Goal: Feedback & Contribution: Contribute content

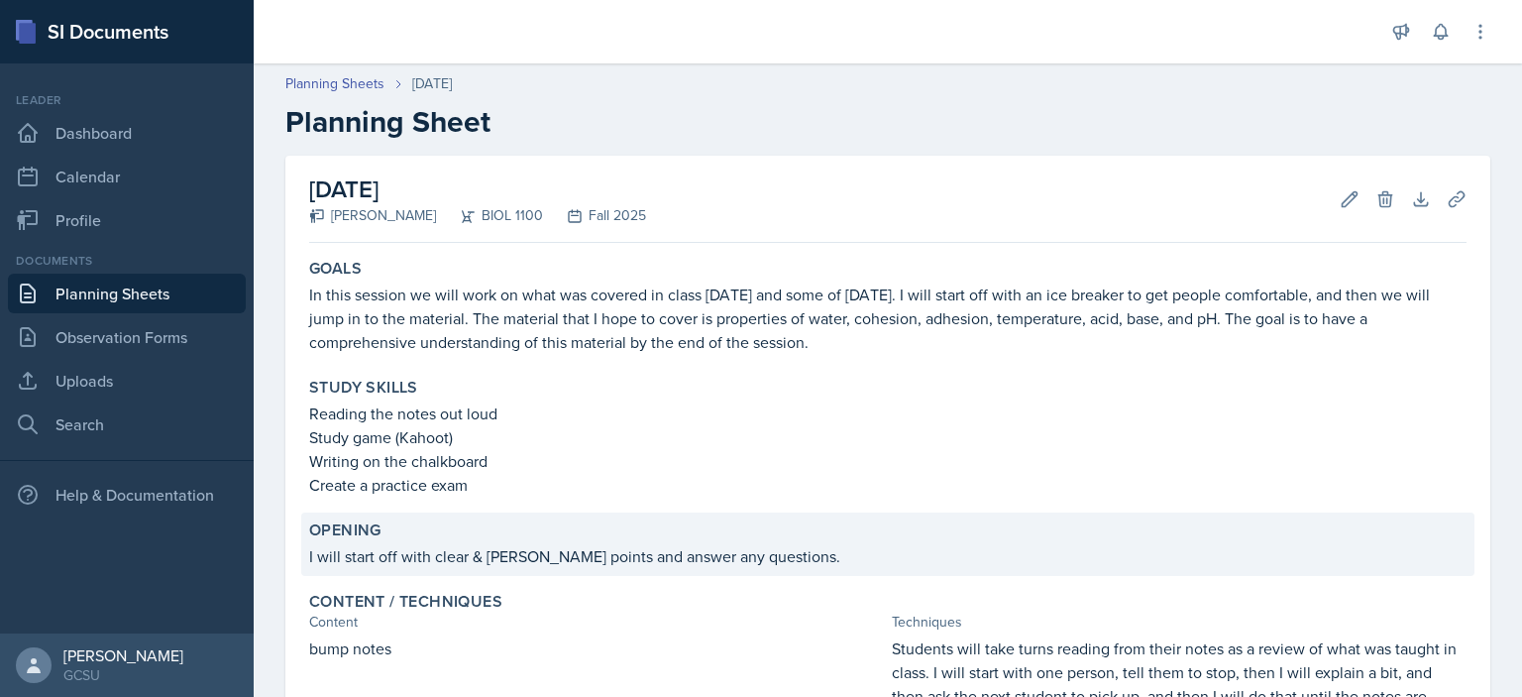
click at [784, 564] on p "I will start off with clear & [PERSON_NAME] points and answer any questions." at bounding box center [888, 556] width 1158 height 24
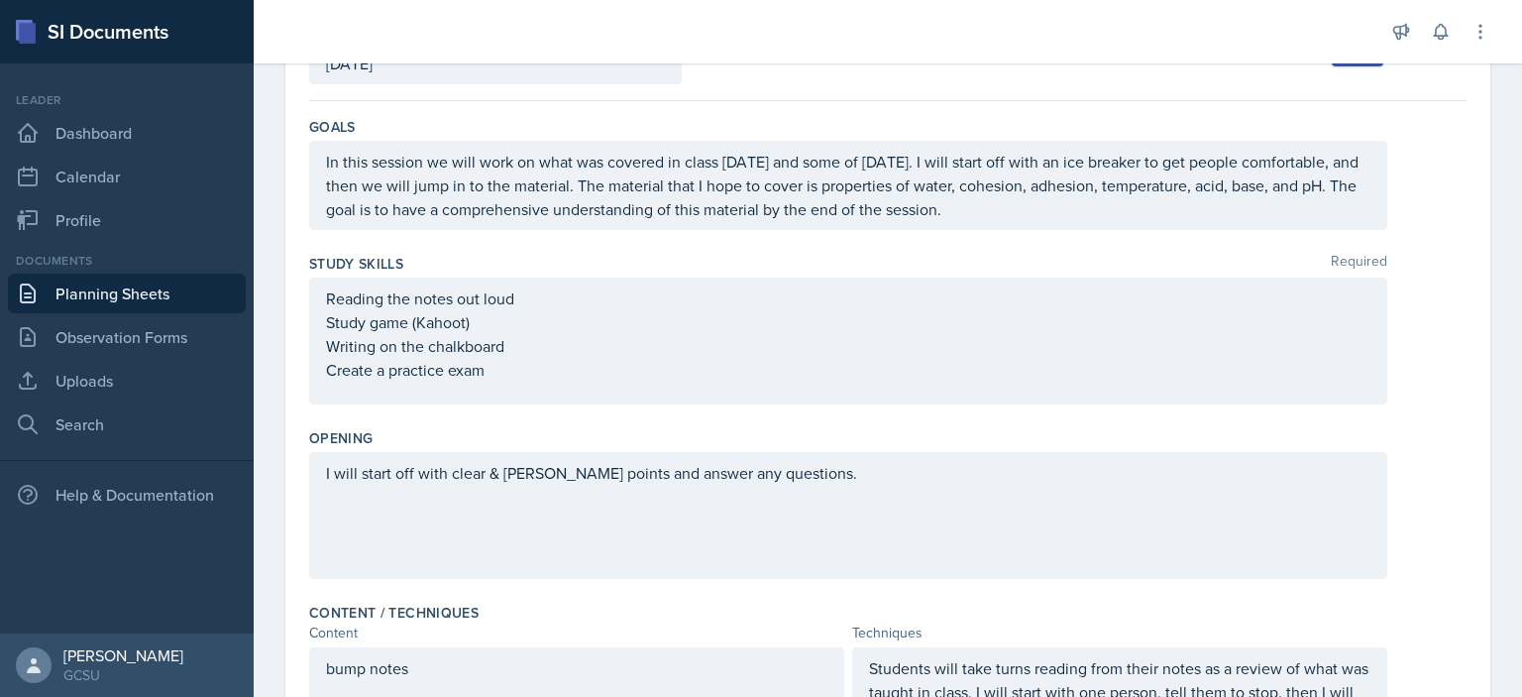
scroll to position [187, 0]
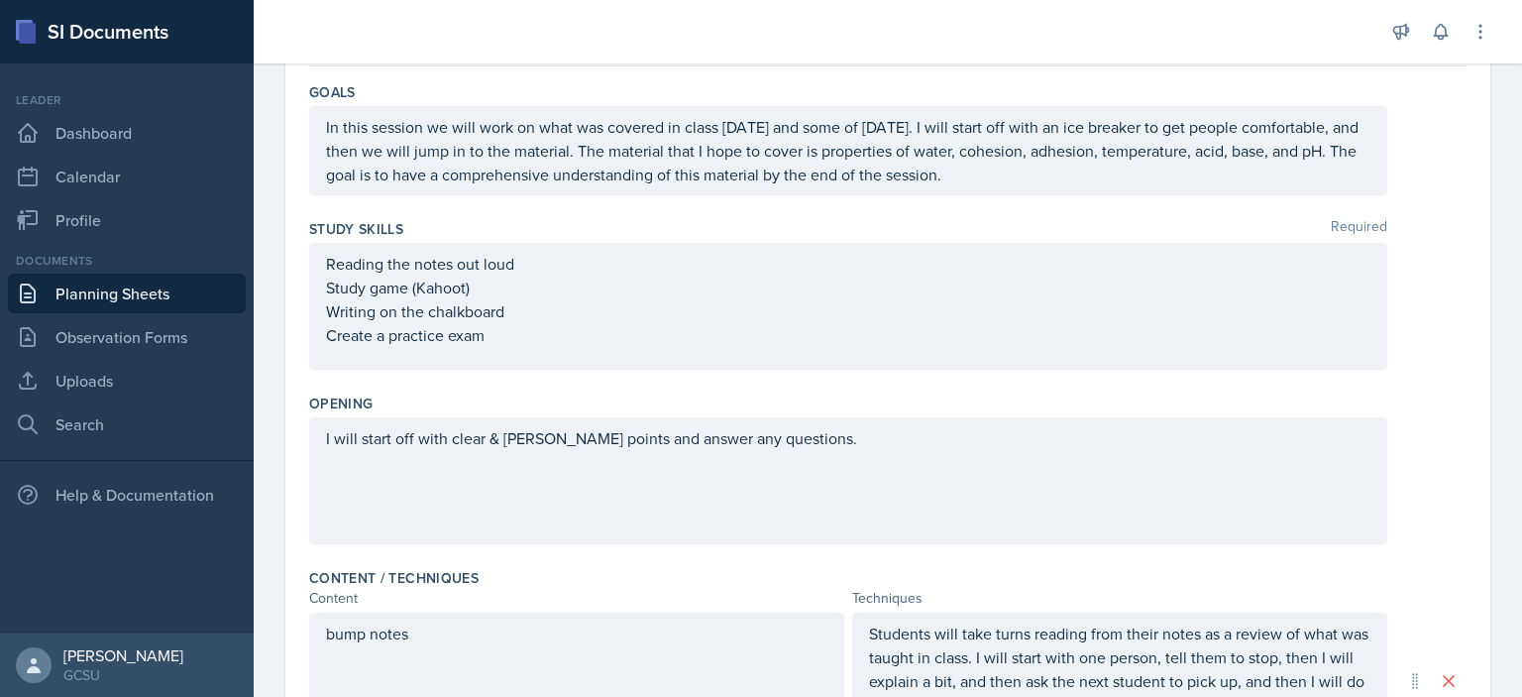
click at [815, 450] on p "I will start off with clear & [PERSON_NAME] points and answer any questions." at bounding box center [848, 438] width 1045 height 24
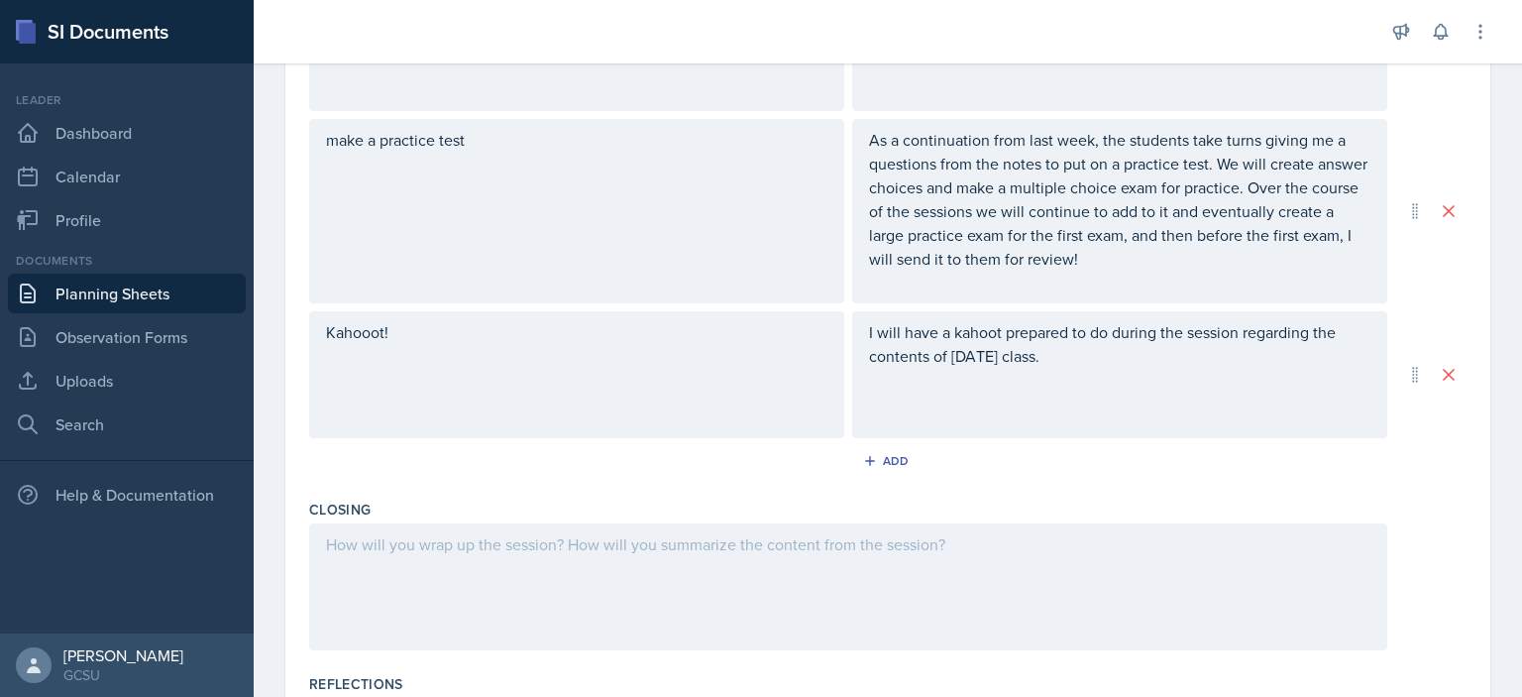
scroll to position [959, 0]
click at [944, 558] on div at bounding box center [848, 587] width 1078 height 127
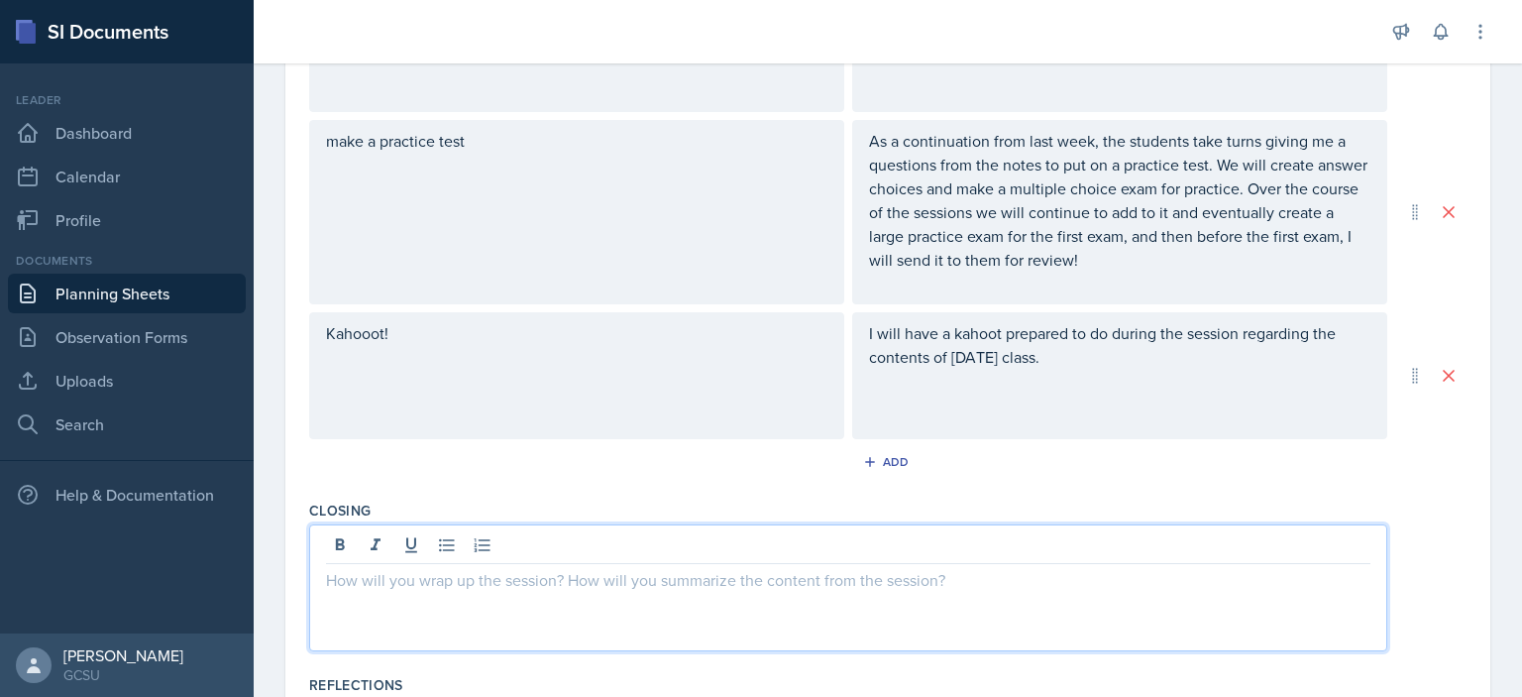
scroll to position [993, 0]
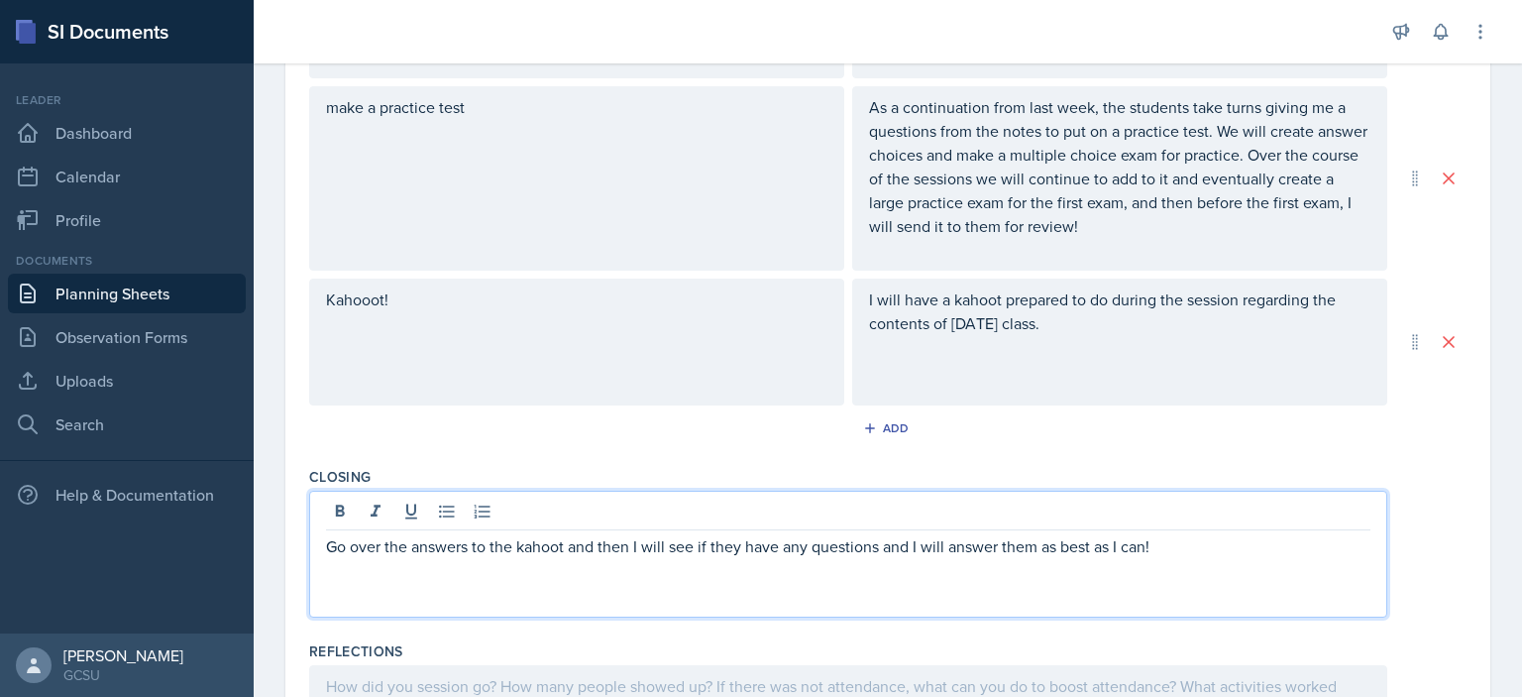
click at [523, 548] on p "Go over the answers to the kahoot and then I will see if they have any question…" at bounding box center [848, 546] width 1045 height 24
click at [1418, 584] on div "Go over the answers to the Kahoot and then I will see if they have any question…" at bounding box center [888, 554] width 1158 height 127
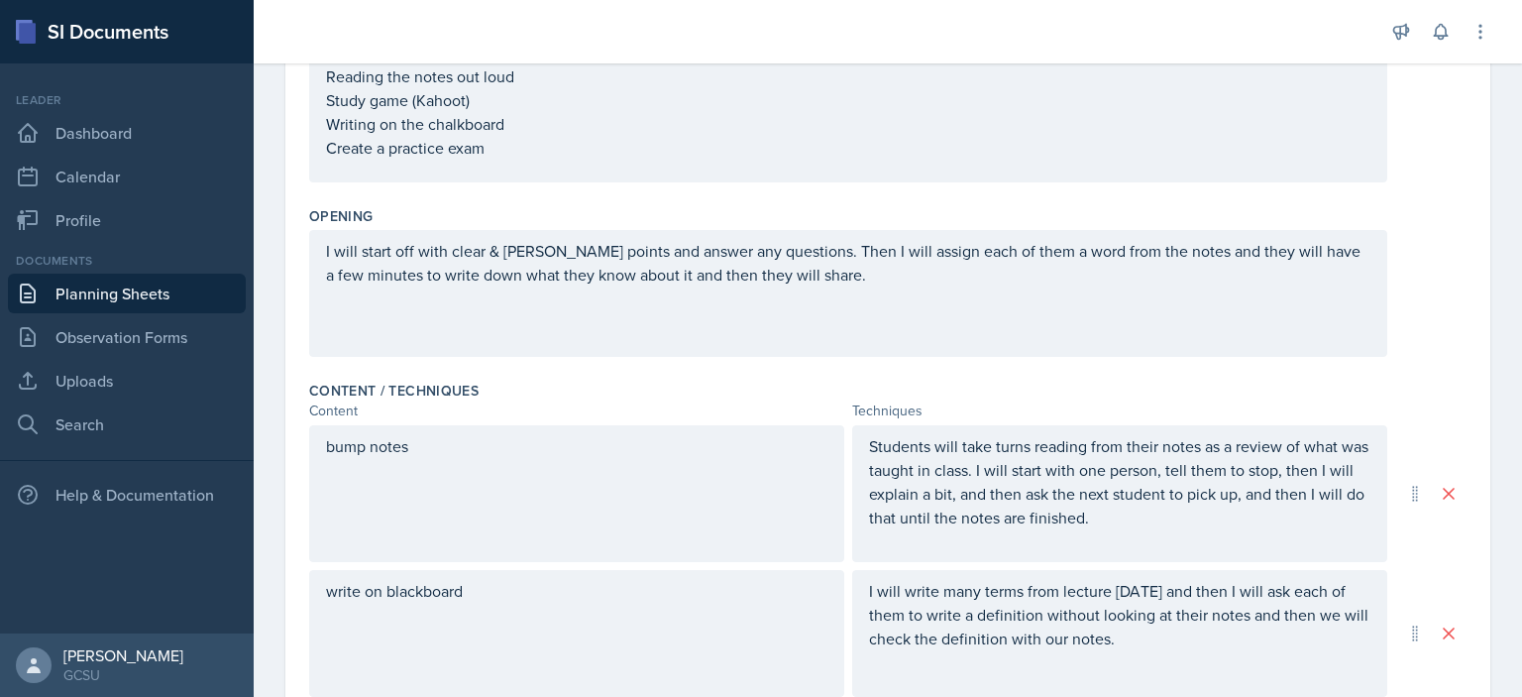
scroll to position [0, 0]
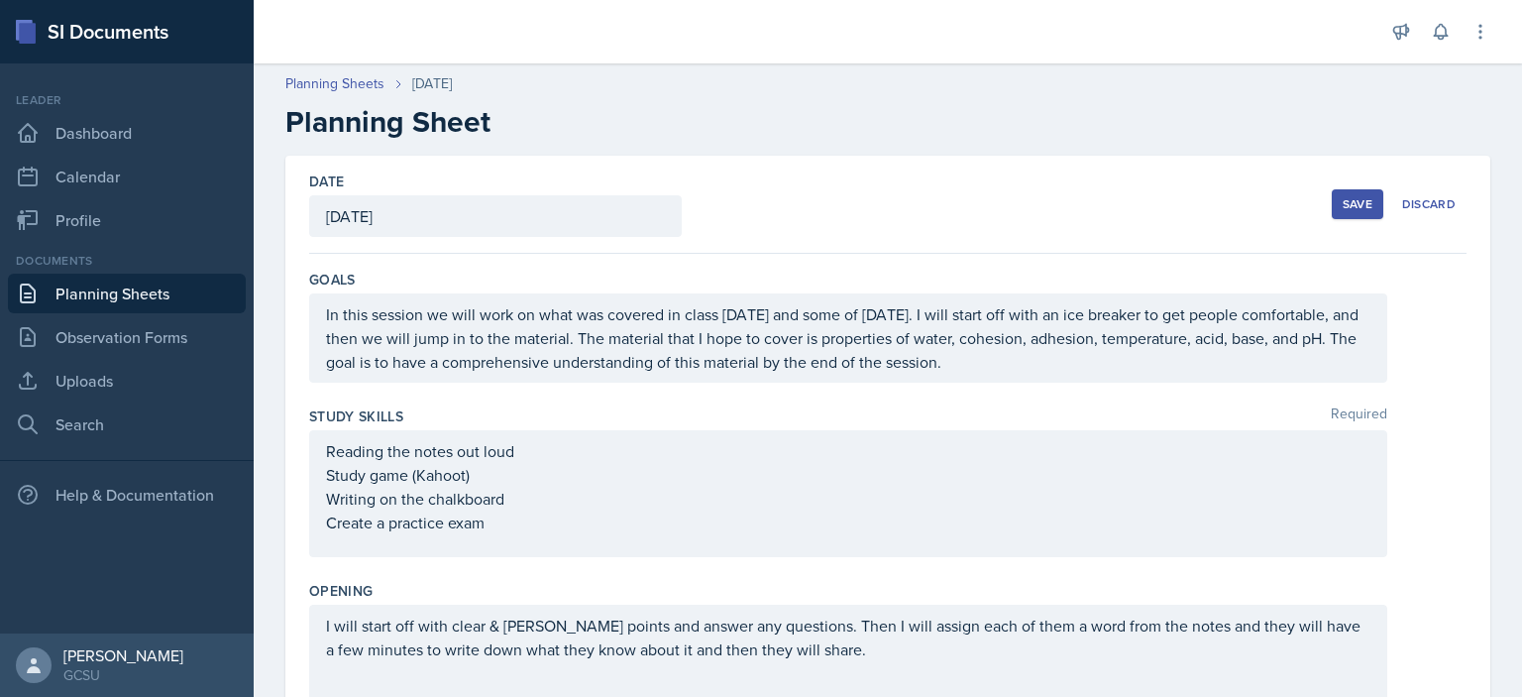
click at [1346, 196] on div "Save" at bounding box center [1358, 204] width 30 height 16
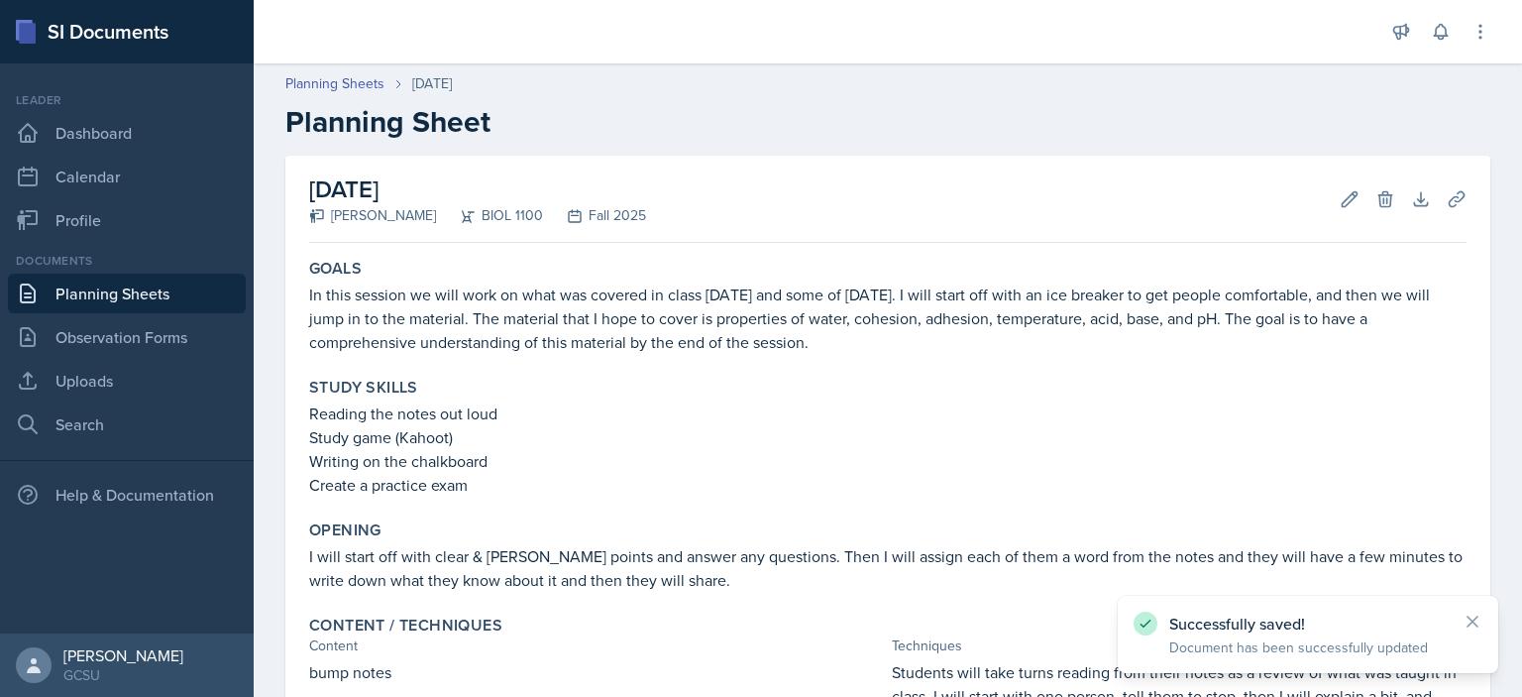
scroll to position [702, 0]
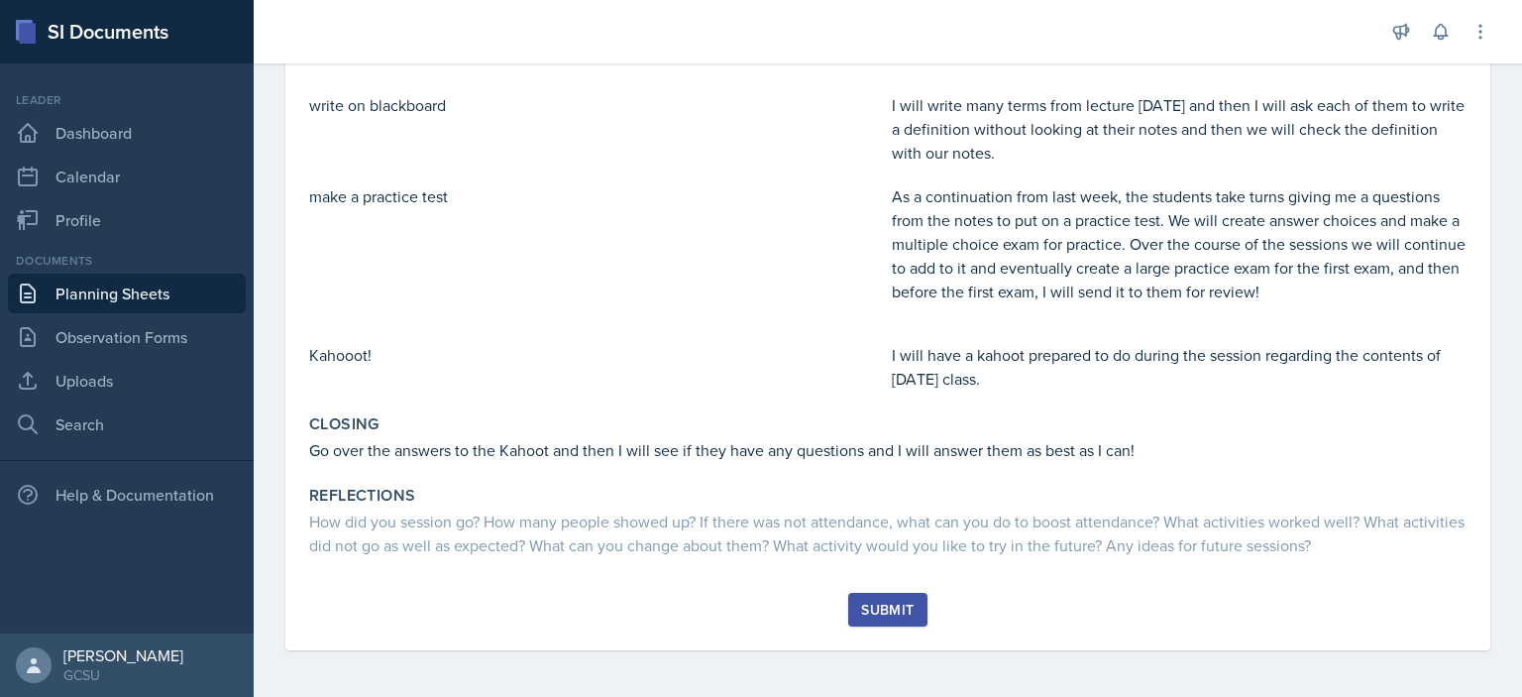
click at [900, 606] on div "Submit" at bounding box center [887, 610] width 53 height 16
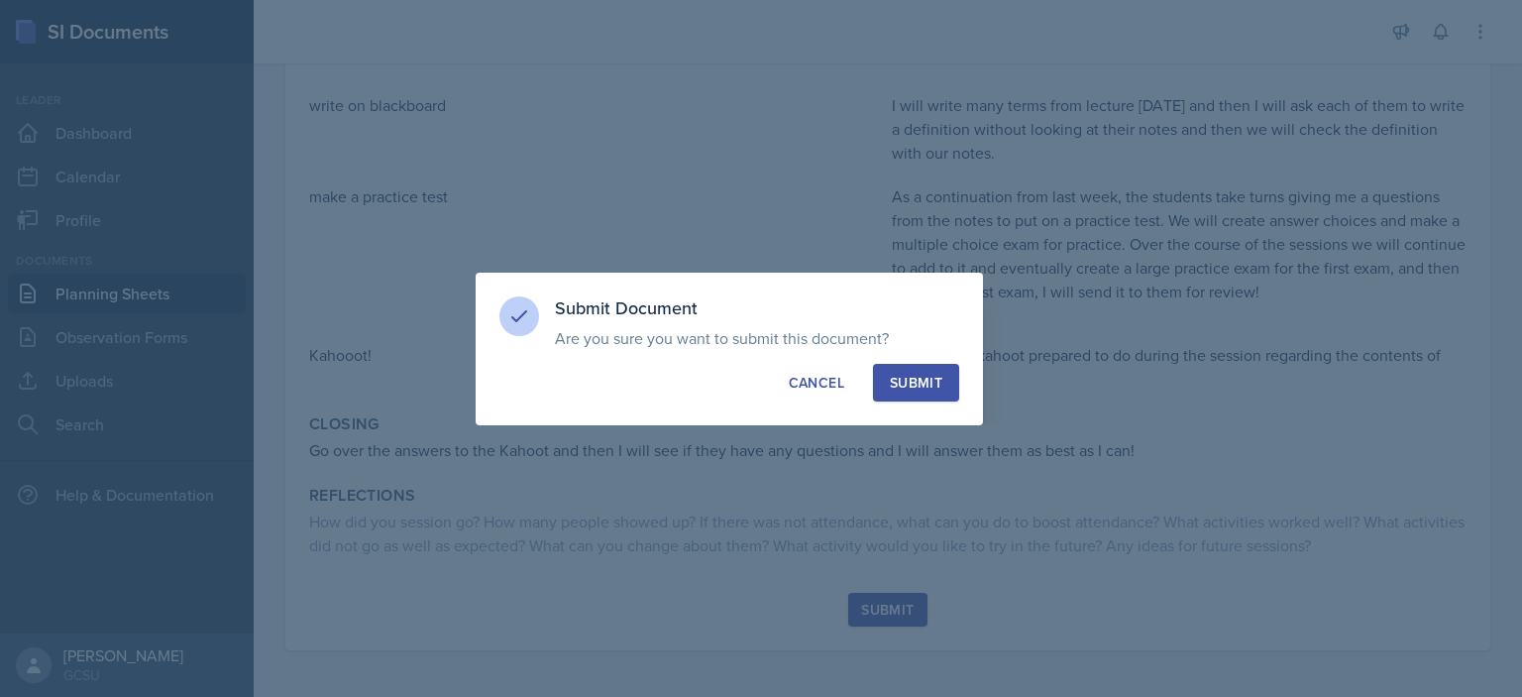
click at [926, 389] on div "Submit" at bounding box center [916, 383] width 53 height 20
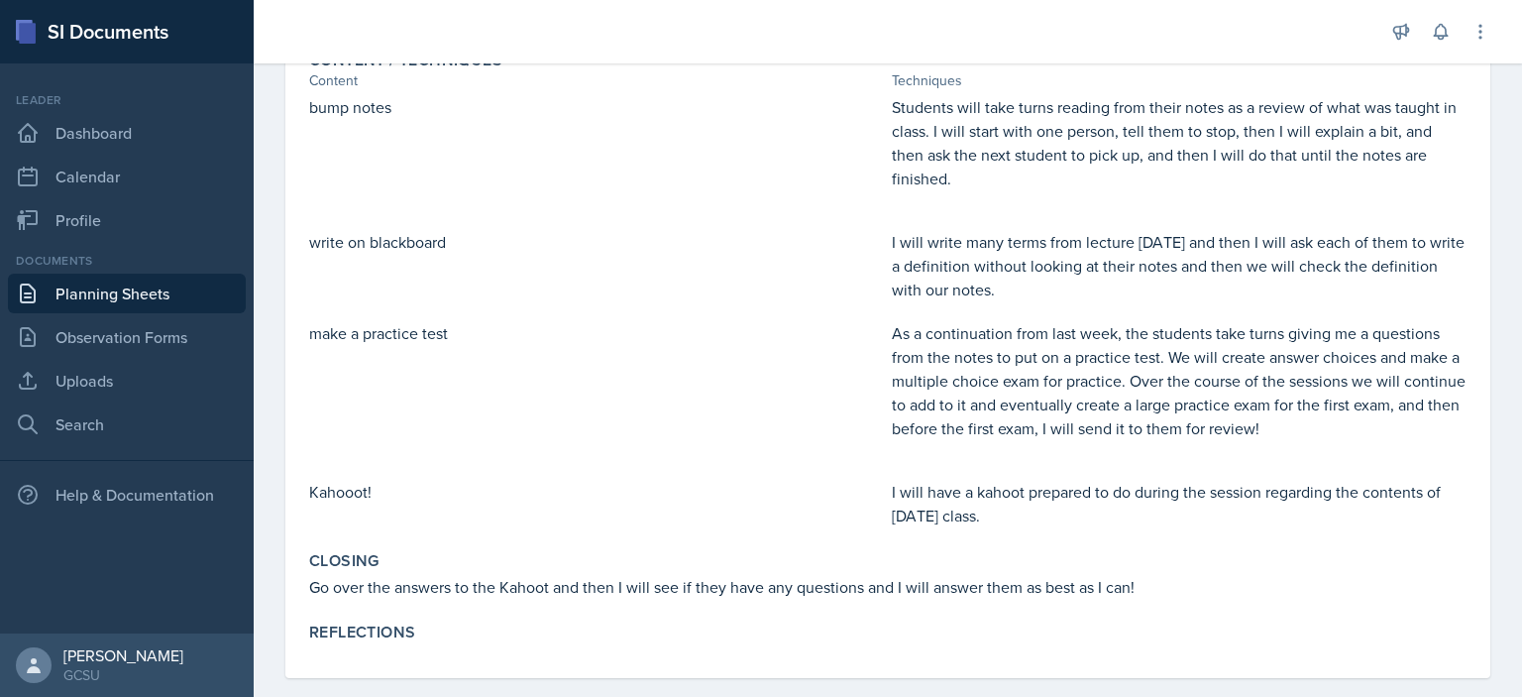
scroll to position [0, 0]
